Goal: Task Accomplishment & Management: Use online tool/utility

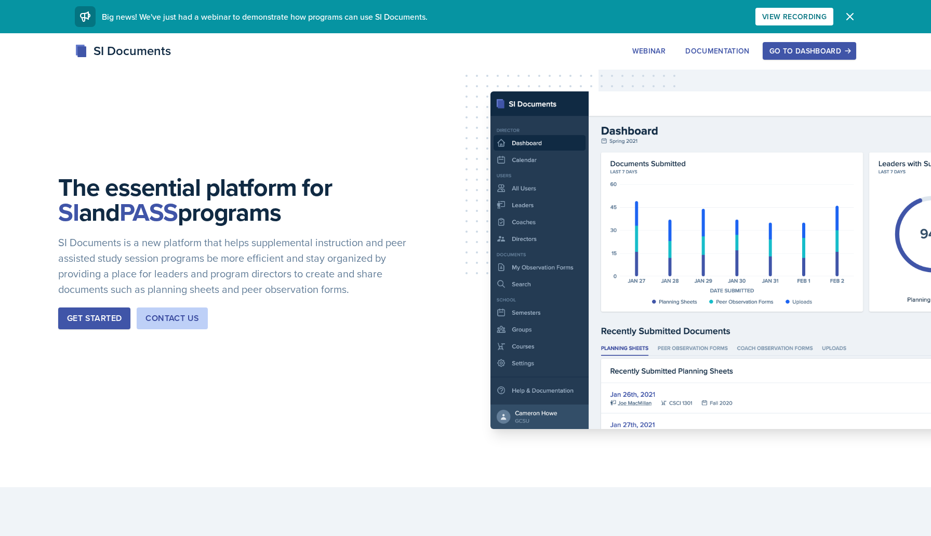
click at [823, 48] on div "Go to Dashboard" at bounding box center [809, 51] width 80 height 8
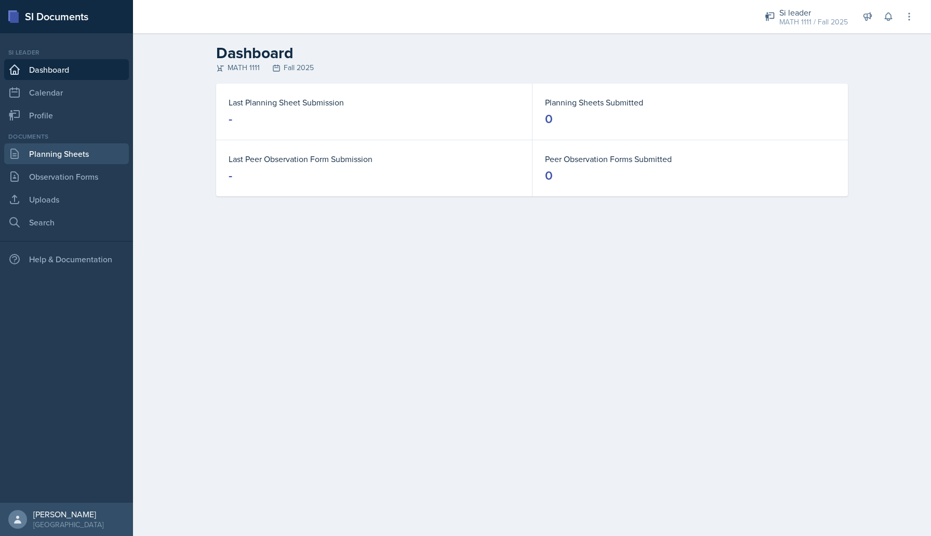
click at [73, 155] on link "Planning Sheets" at bounding box center [66, 153] width 125 height 21
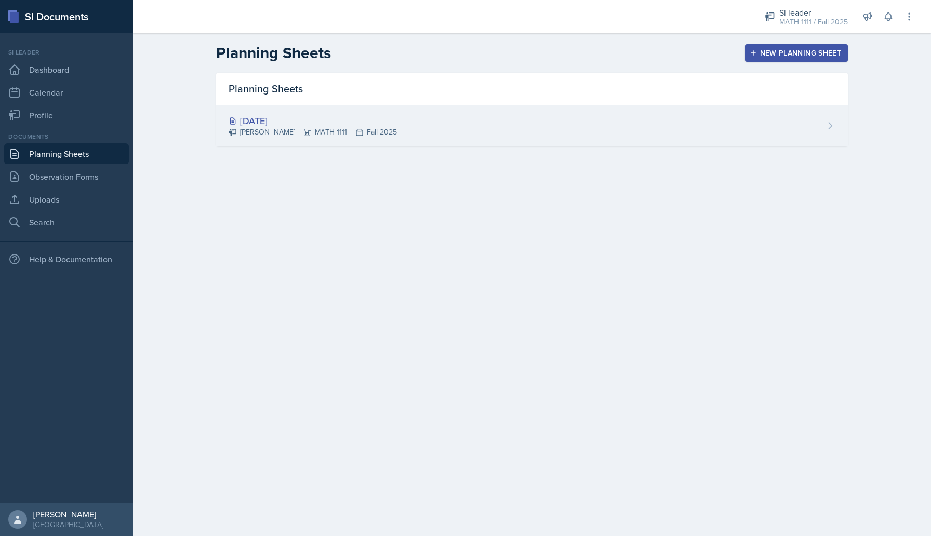
click at [492, 116] on div "[DATE] [PERSON_NAME] MATH 1111 Fall 2025" at bounding box center [532, 125] width 632 height 41
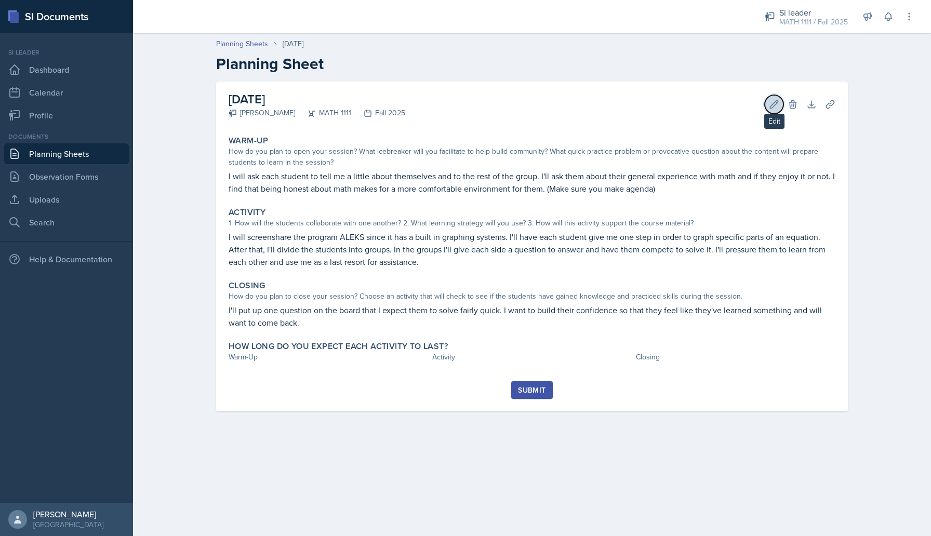
click at [770, 106] on icon at bounding box center [774, 104] width 10 height 10
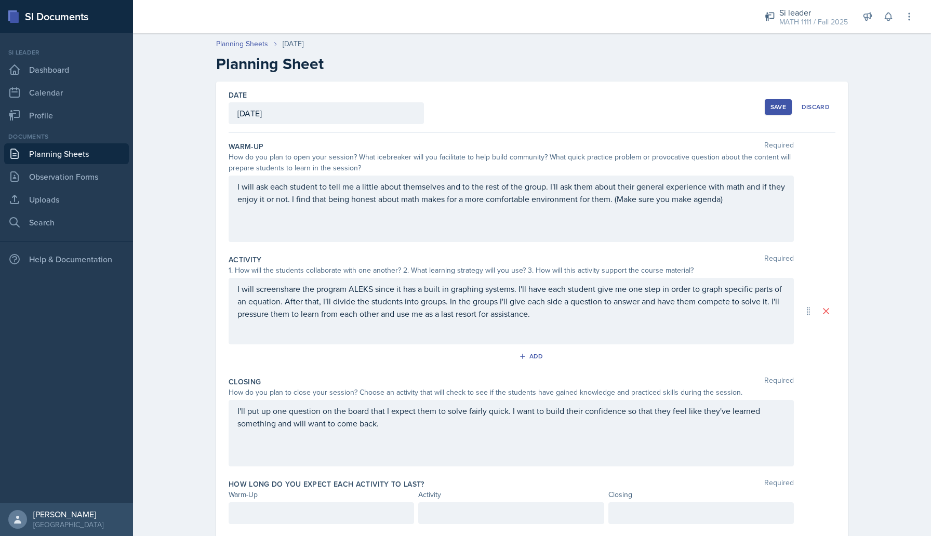
click at [377, 113] on div "[DATE]" at bounding box center [326, 113] width 195 height 22
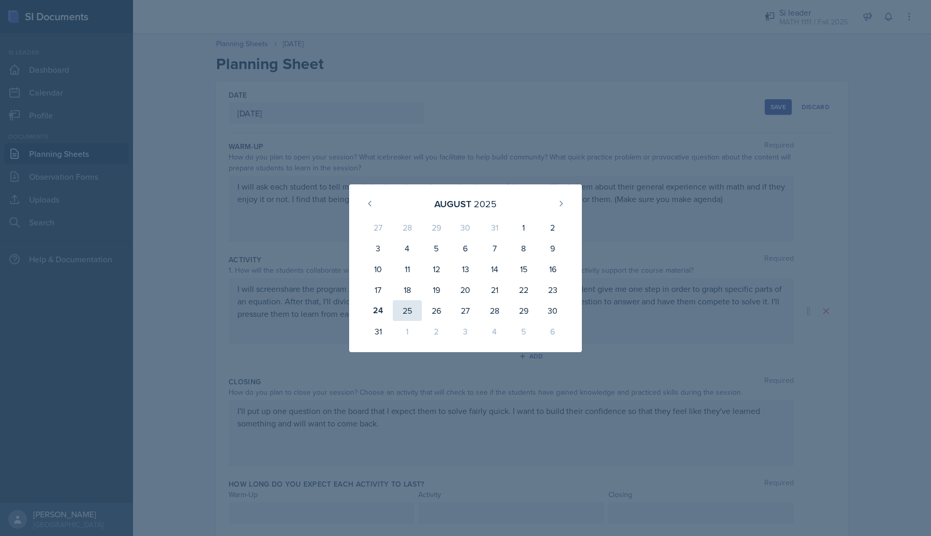
click at [403, 312] on div "25" at bounding box center [407, 310] width 29 height 21
type input "[DATE]"
